Goal: Task Accomplishment & Management: Use online tool/utility

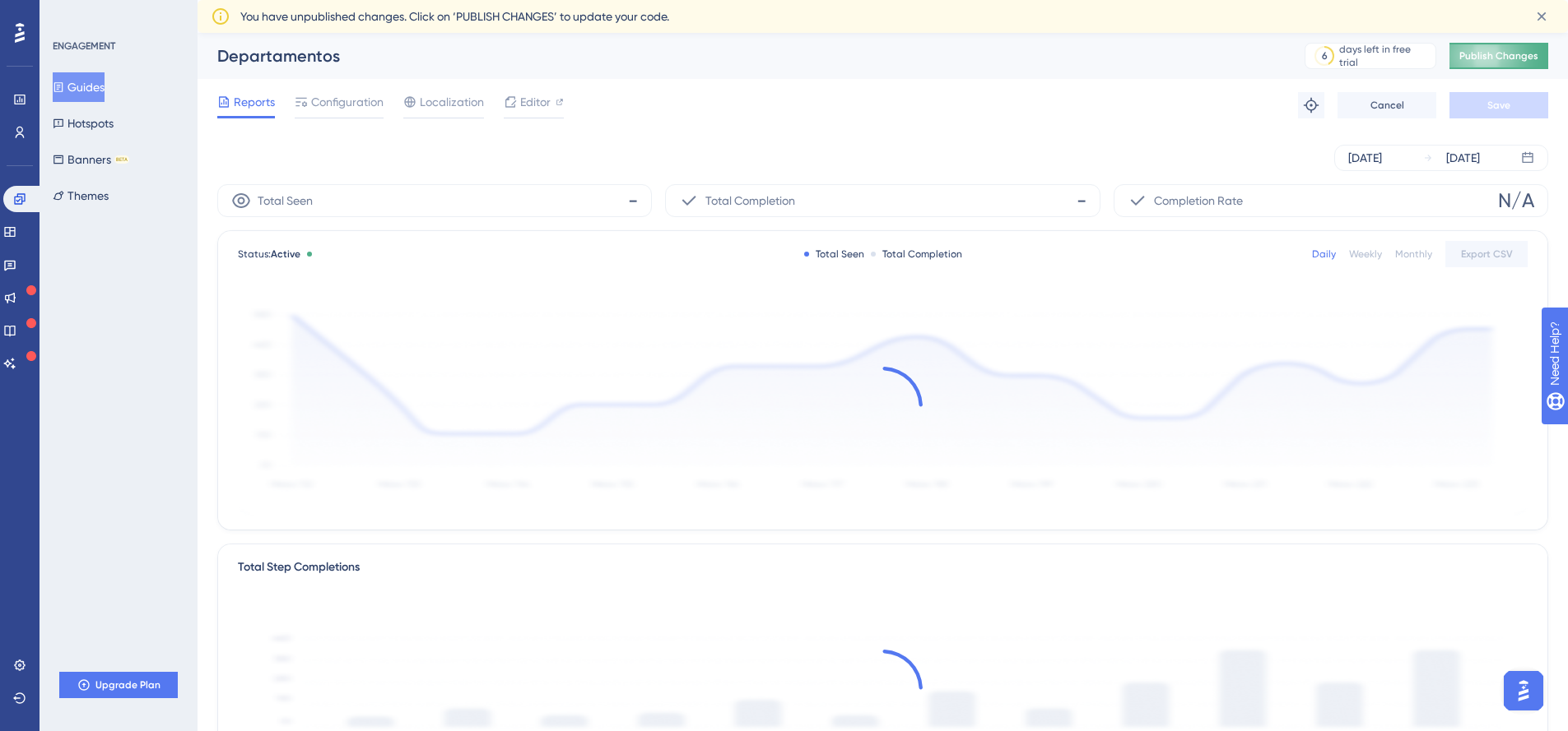
click at [1493, 63] on button "Publish Changes" at bounding box center [1499, 56] width 99 height 26
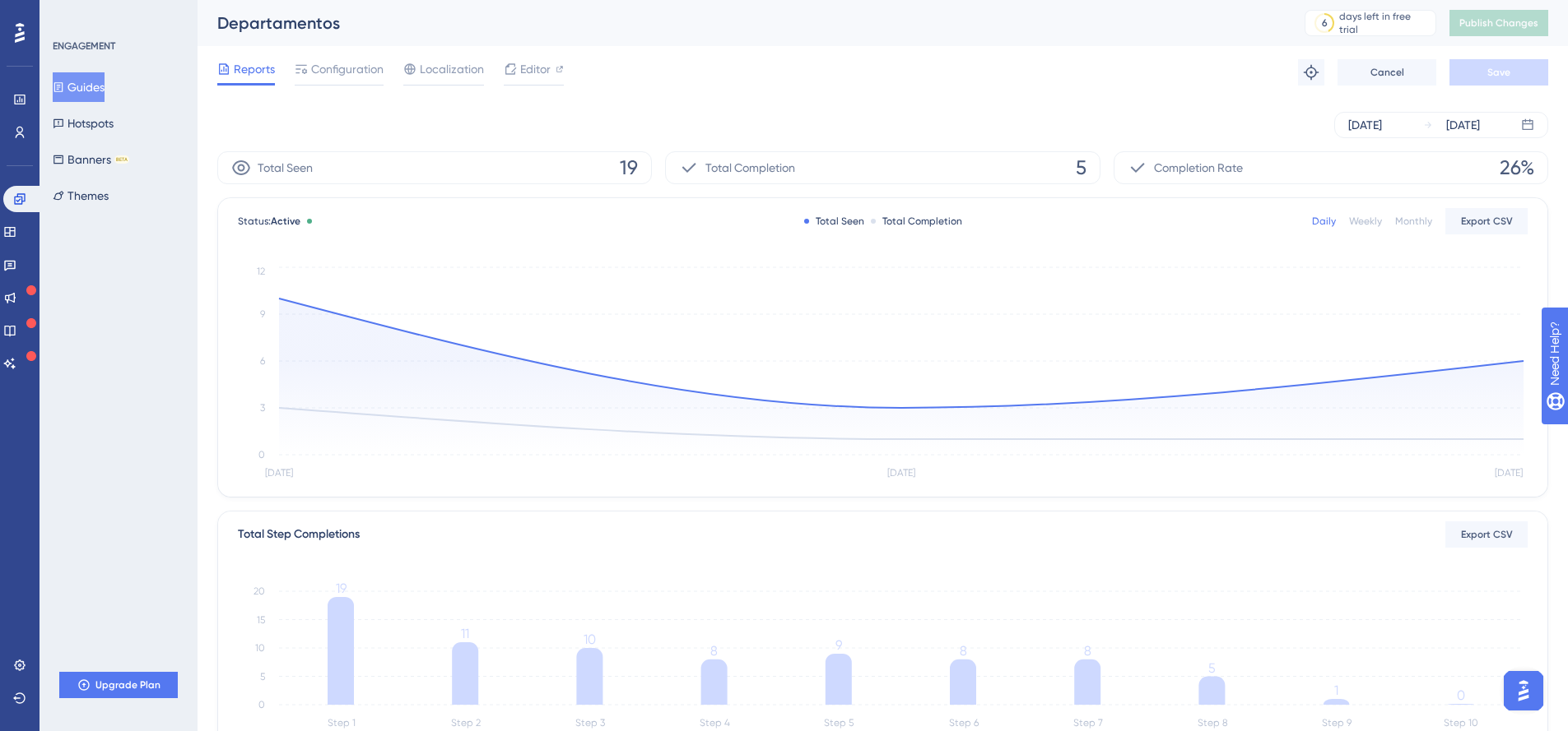
click at [80, 78] on button "Guides" at bounding box center [78, 88] width 52 height 30
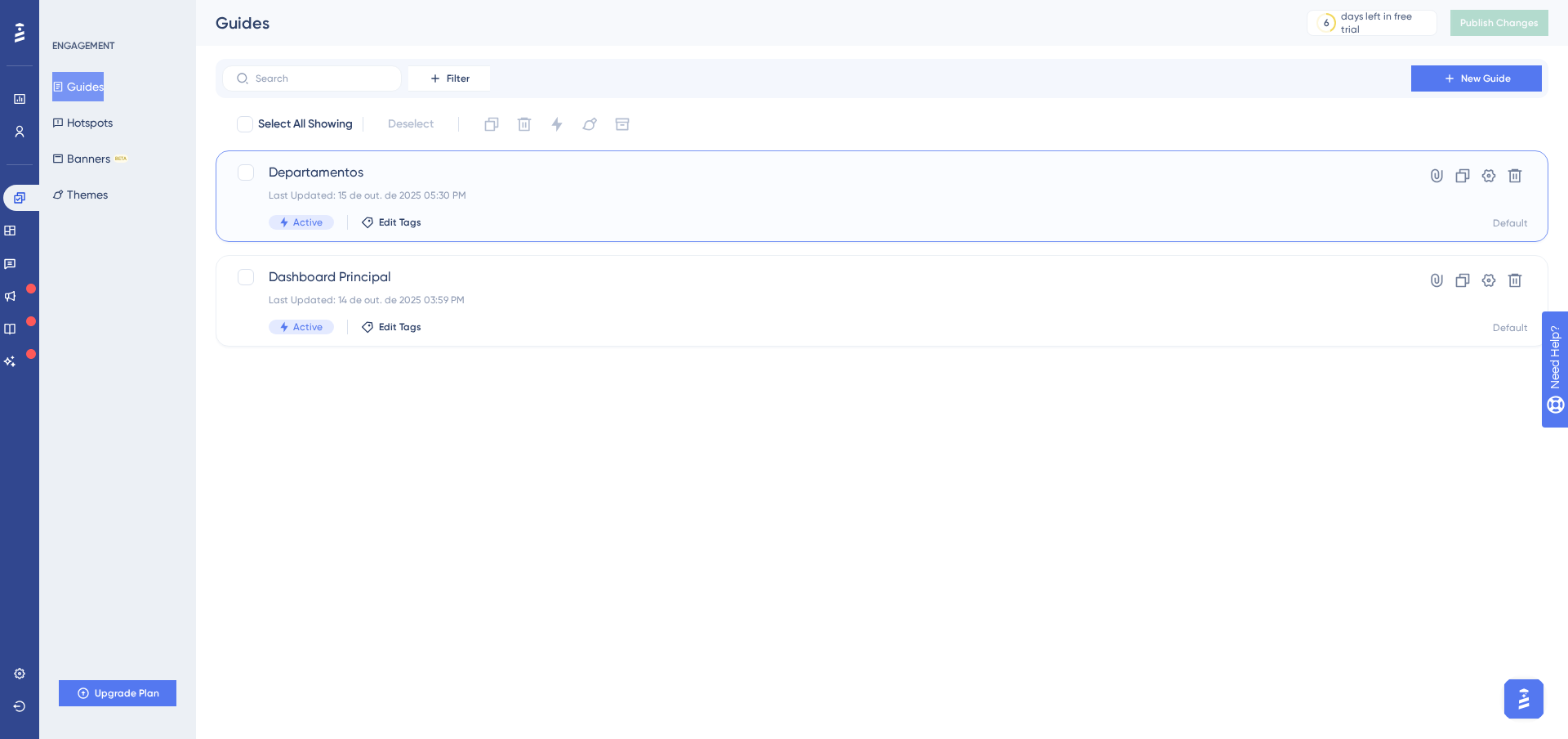
click at [326, 175] on span "Departamentos" at bounding box center [816, 172] width 1096 height 19
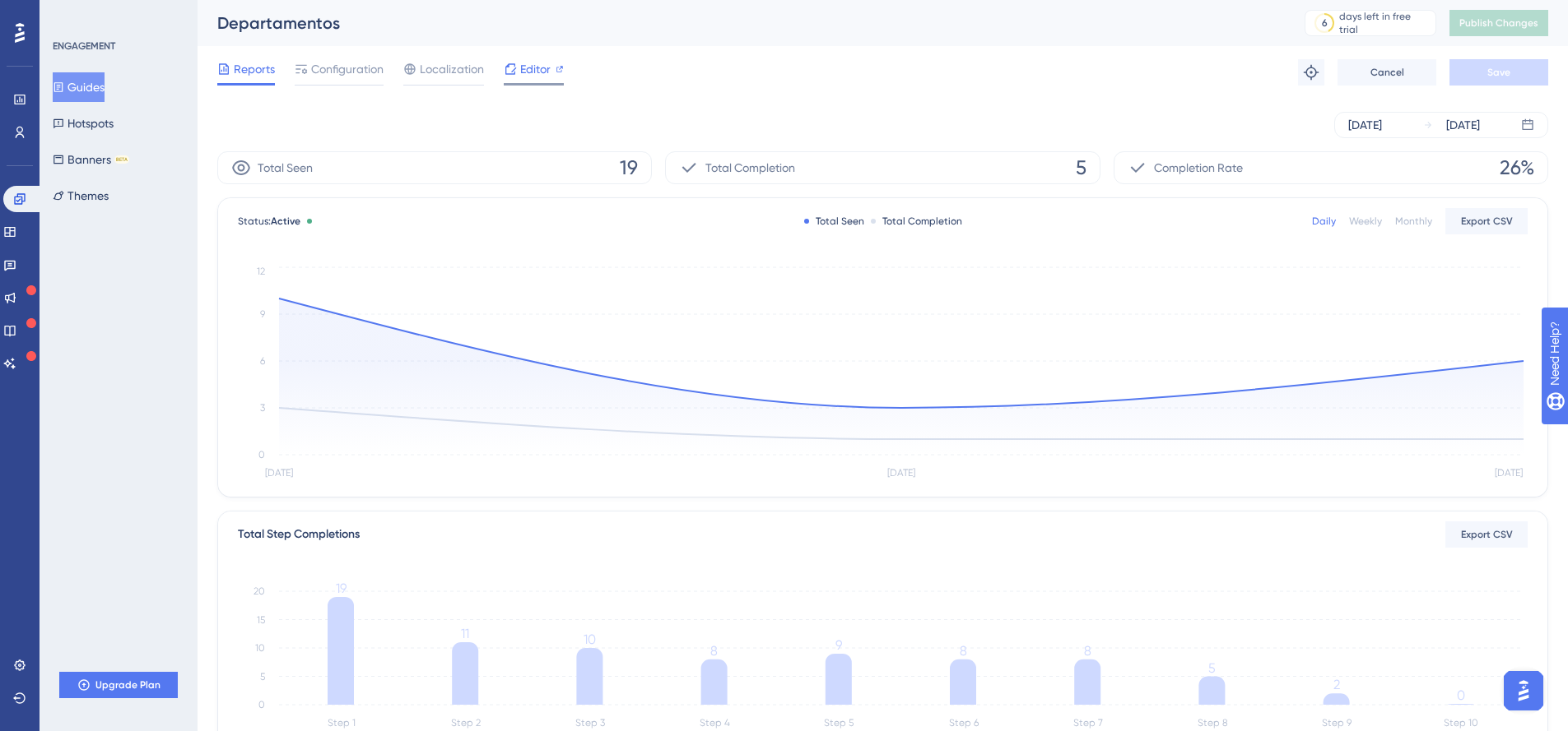
click at [542, 72] on span "Editor" at bounding box center [535, 68] width 31 height 20
click at [102, 89] on button "Guides" at bounding box center [78, 88] width 52 height 30
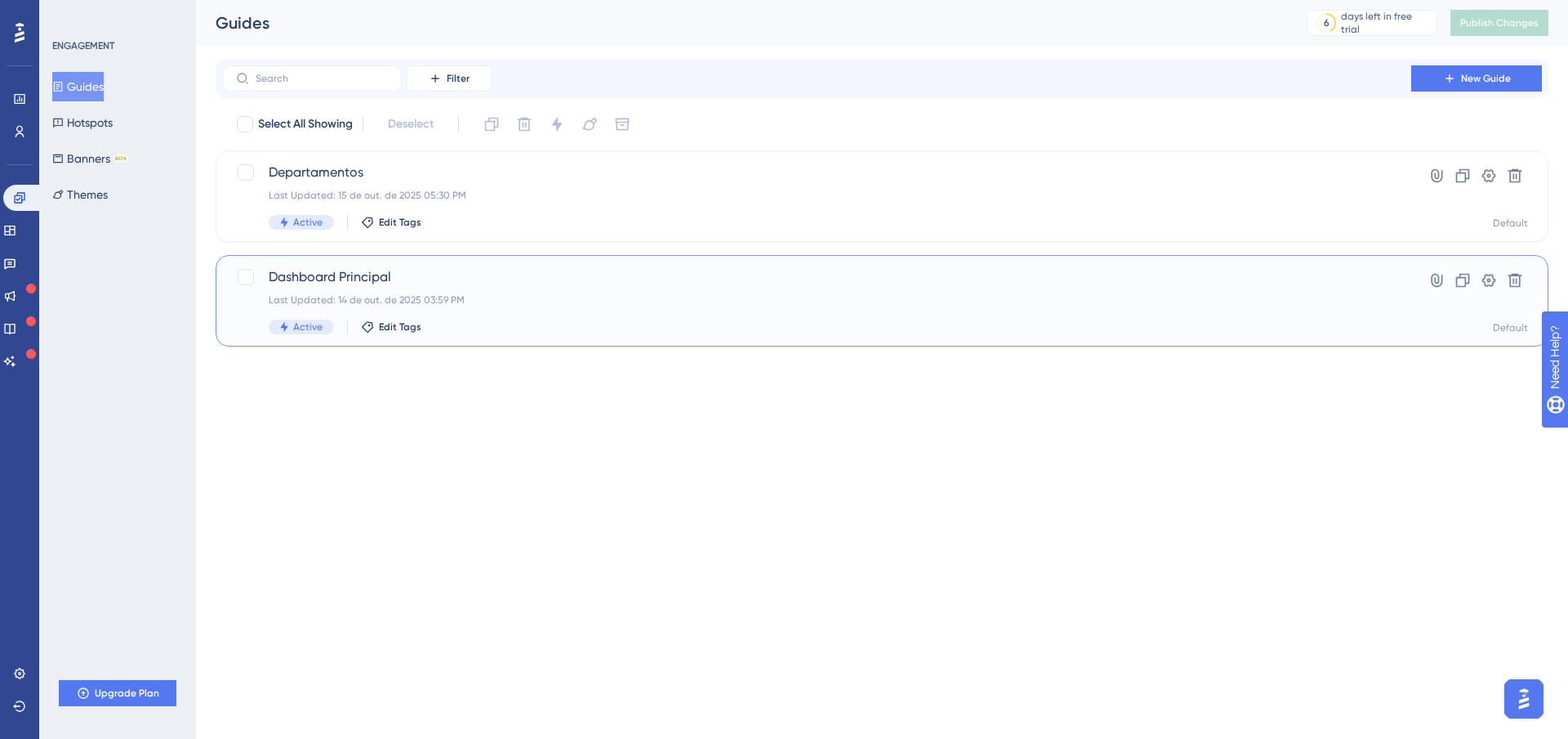
click at [309, 276] on span "Dashboard Principal" at bounding box center [816, 276] width 1096 height 19
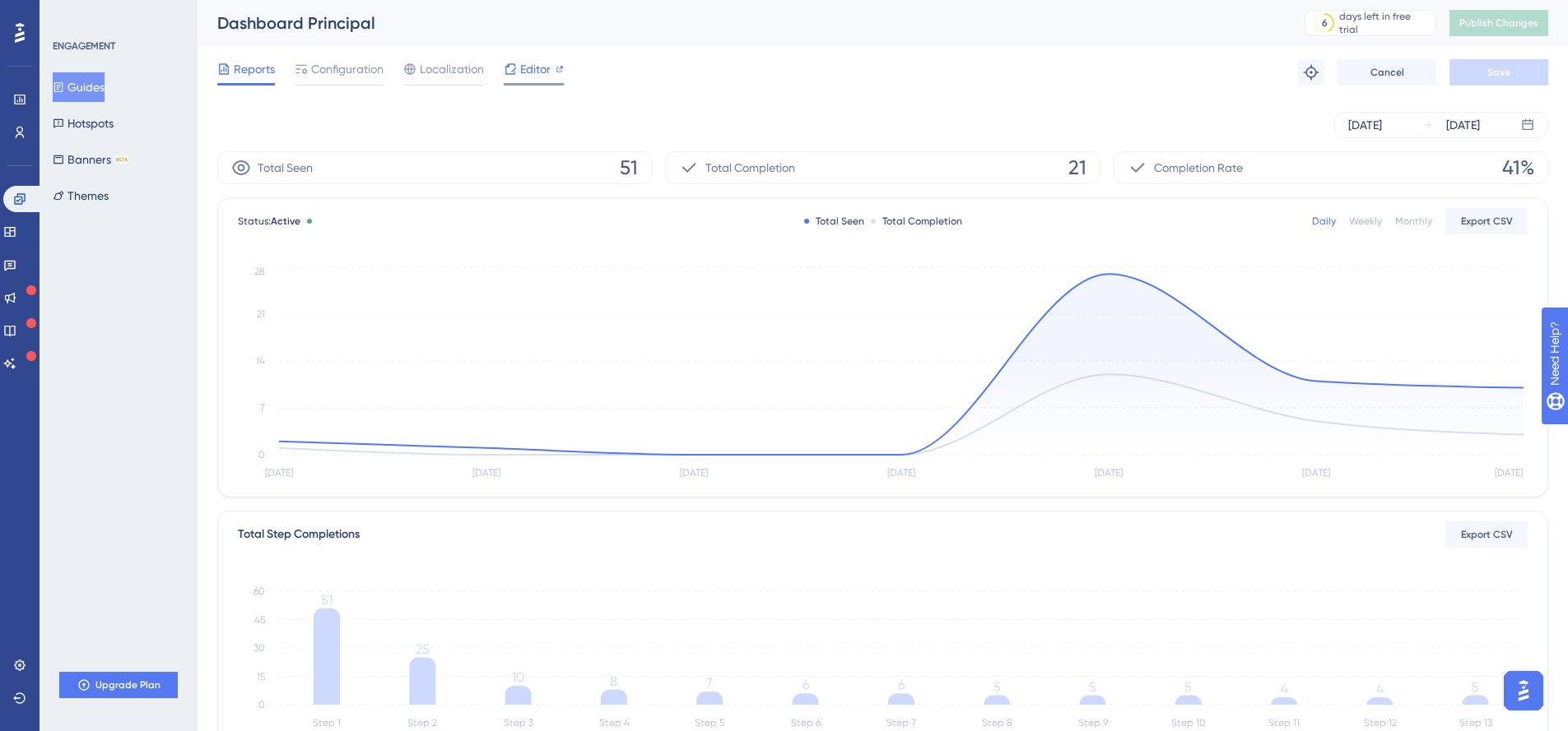
click at [523, 76] on span "Editor" at bounding box center [535, 68] width 31 height 20
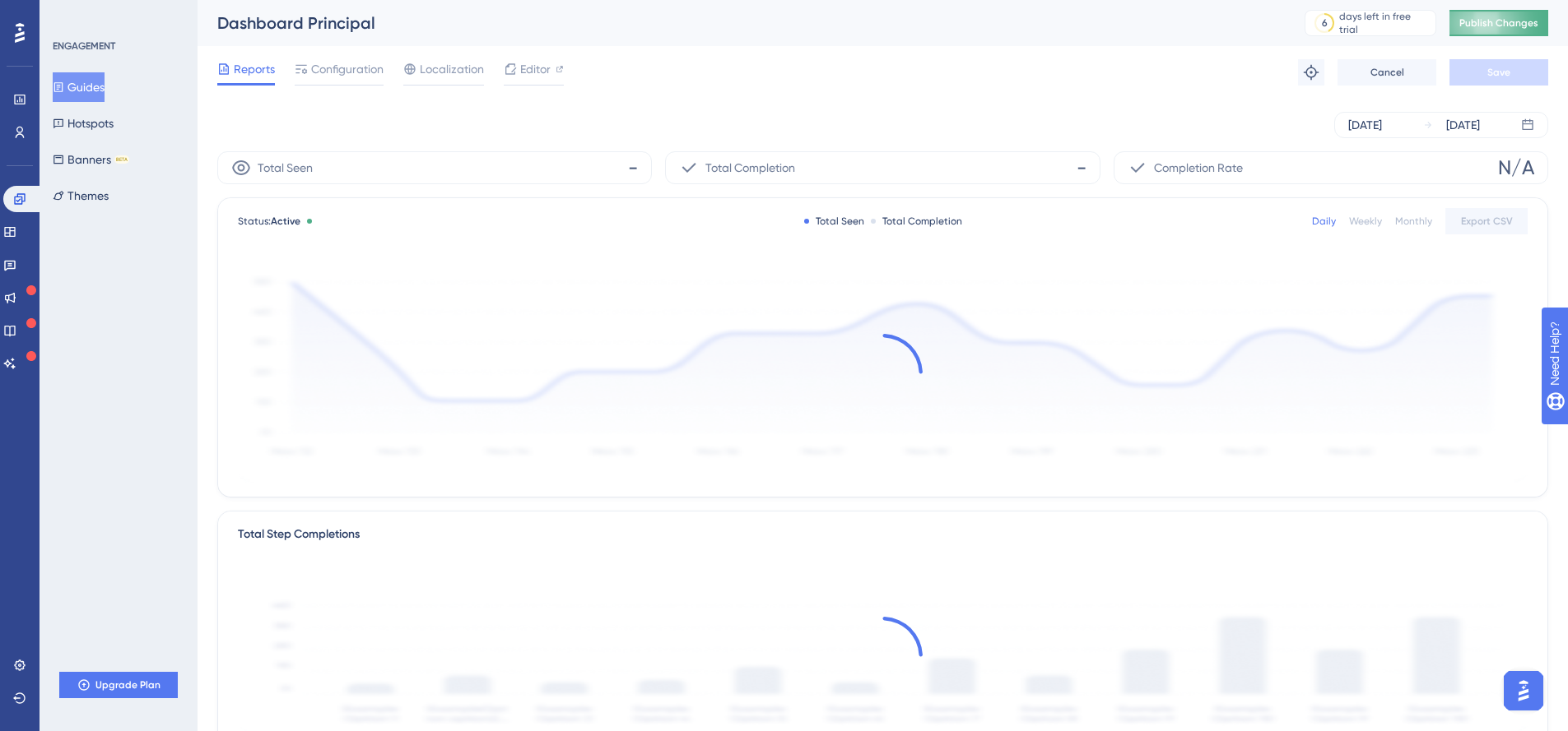
click at [1502, 17] on span "Publish Changes" at bounding box center [1498, 23] width 79 height 13
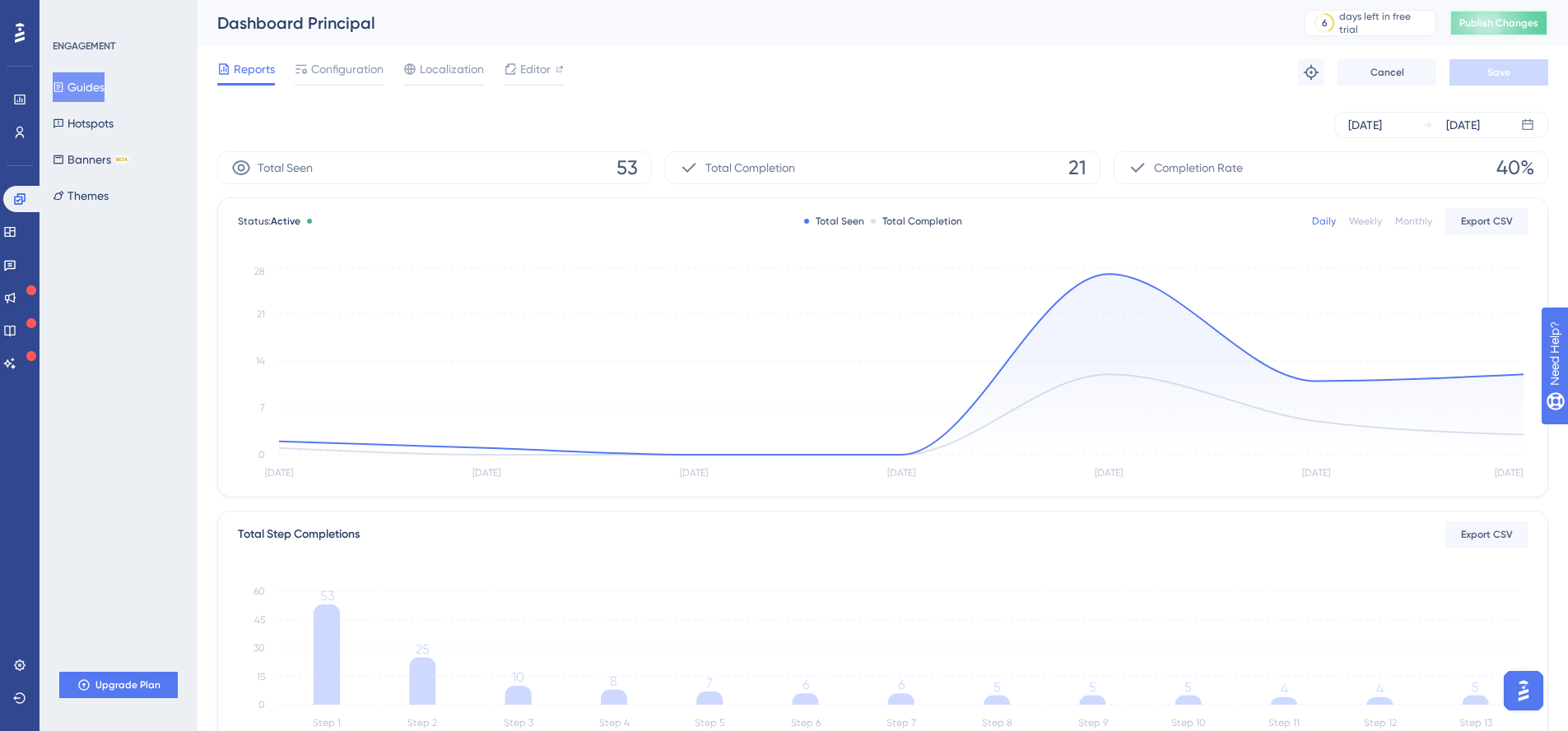
click at [1505, 18] on span "Publish Changes" at bounding box center [1498, 23] width 79 height 13
click at [1243, 35] on div "Dashboard Principal 6 days left in free trial Click to see upgrade options Publ…" at bounding box center [882, 22] width 1370 height 46
